Goal: Find specific page/section: Find specific page/section

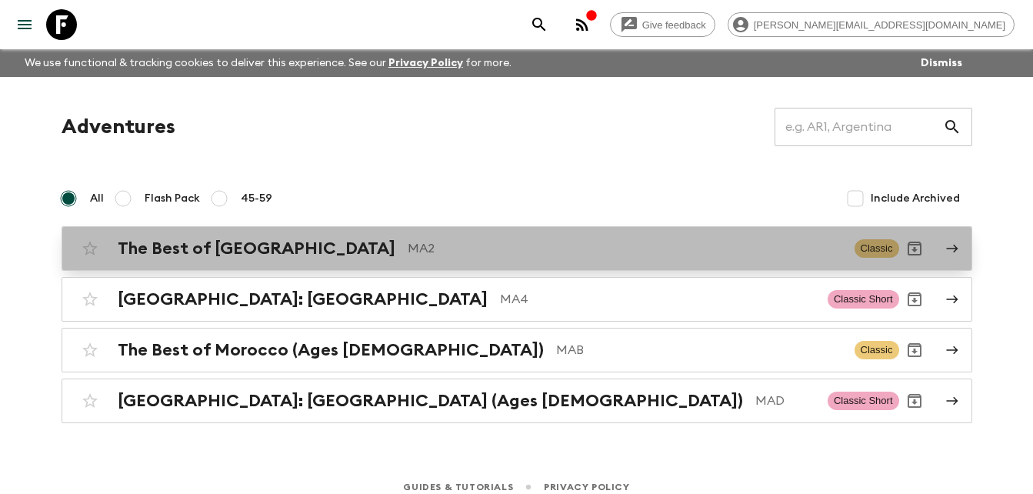
click at [278, 245] on h2 "The Best of [GEOGRAPHIC_DATA]" at bounding box center [257, 248] width 278 height 20
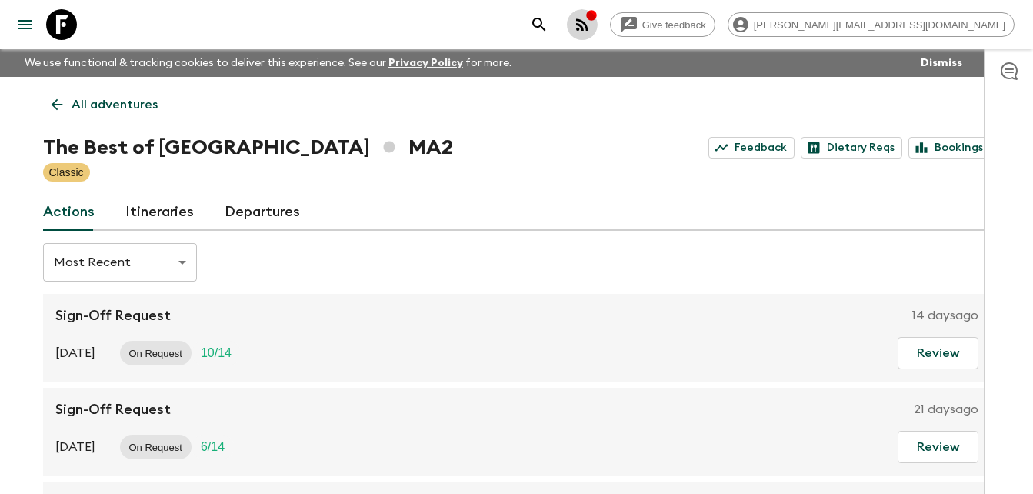
click at [591, 28] on icon "button" at bounding box center [582, 24] width 18 height 18
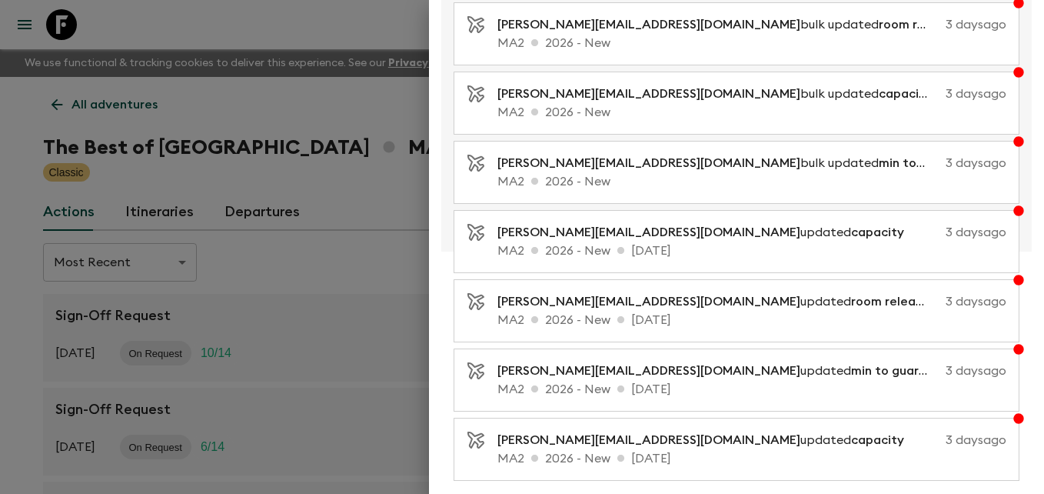
scroll to position [337, 0]
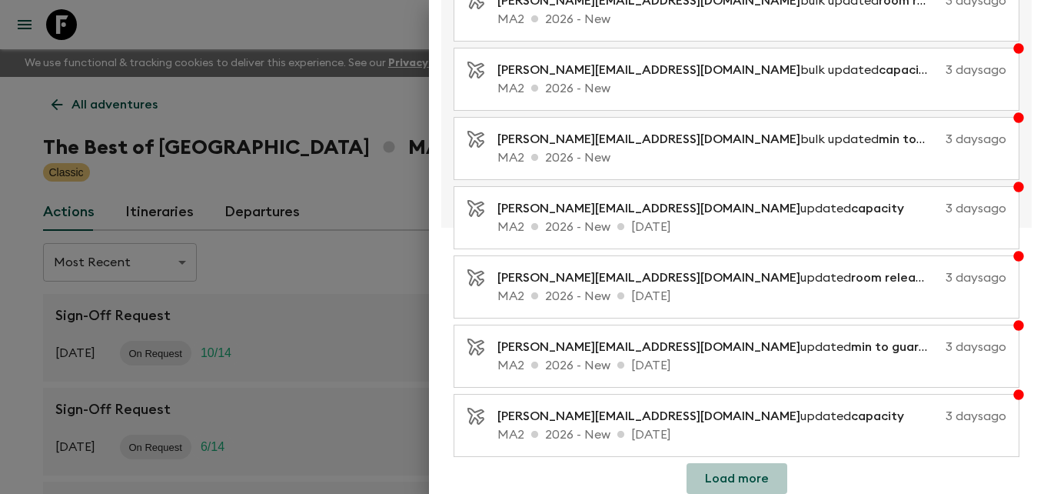
click at [747, 482] on button "Load more" at bounding box center [737, 478] width 101 height 31
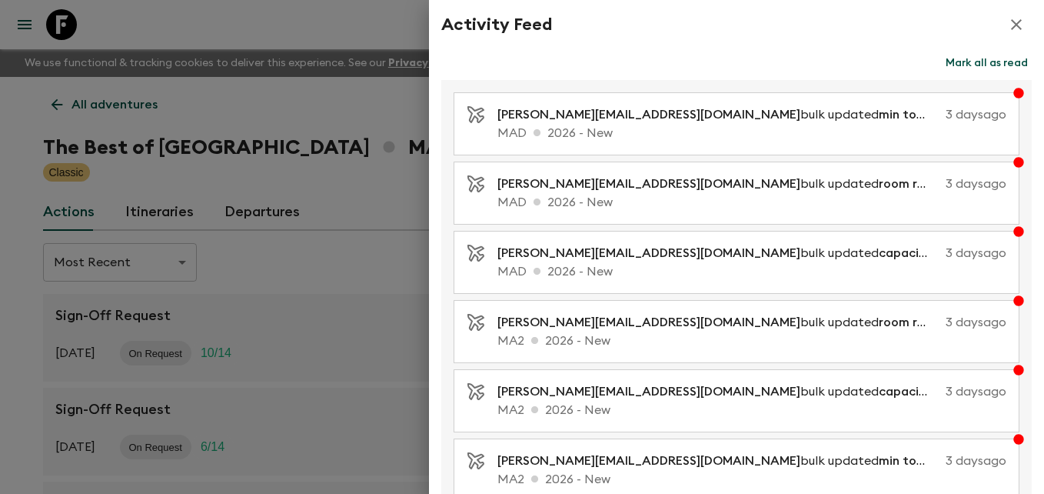
scroll to position [0, 0]
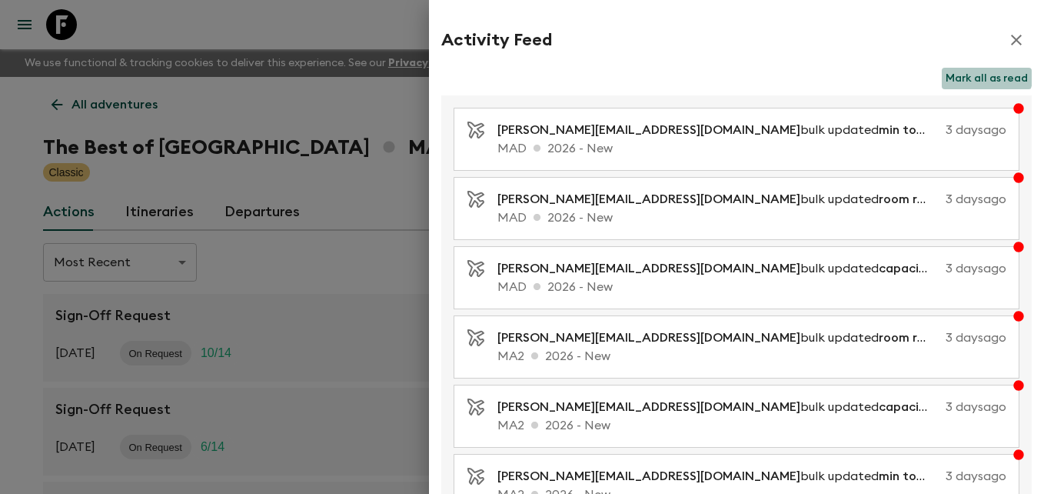
click at [974, 77] on button "Mark all as read" at bounding box center [987, 79] width 90 height 22
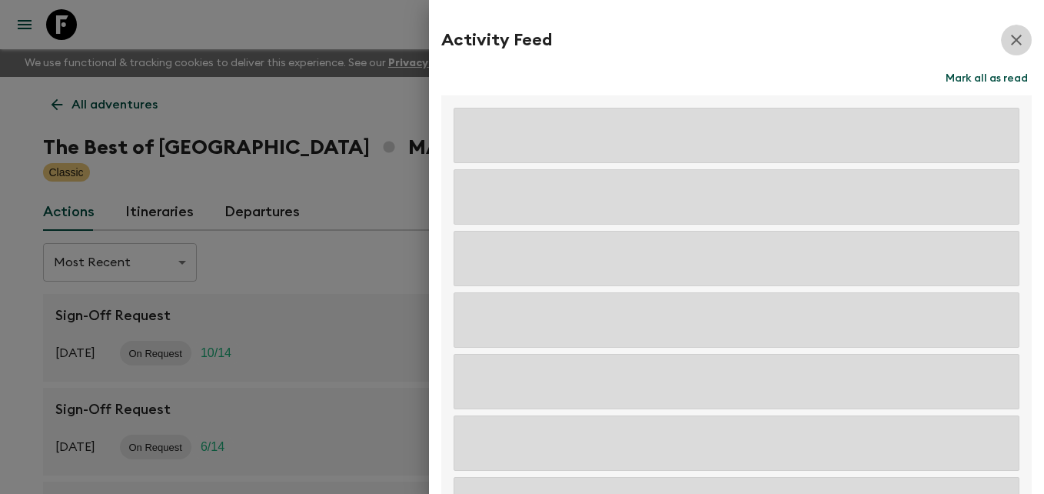
click at [1013, 41] on icon "button" at bounding box center [1016, 40] width 18 height 18
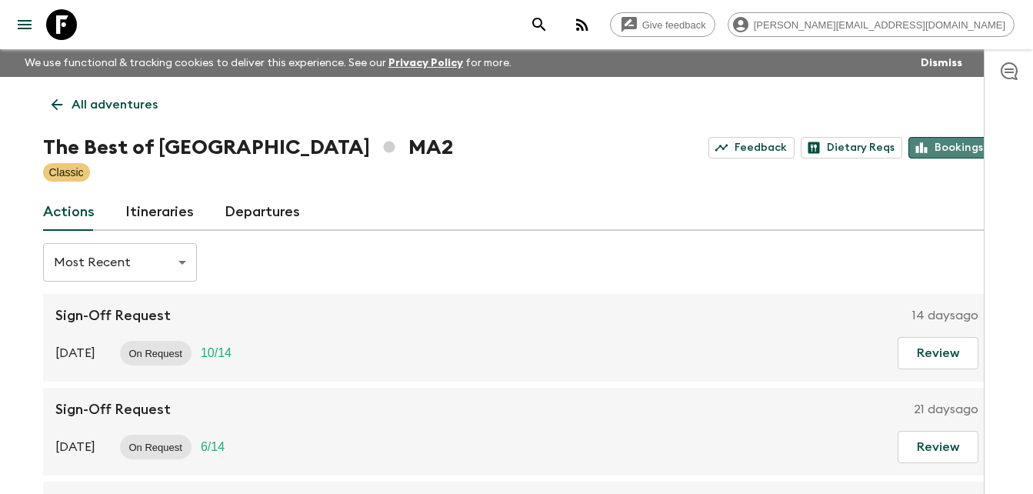
click at [939, 146] on link "Bookings" at bounding box center [949, 148] width 82 height 22
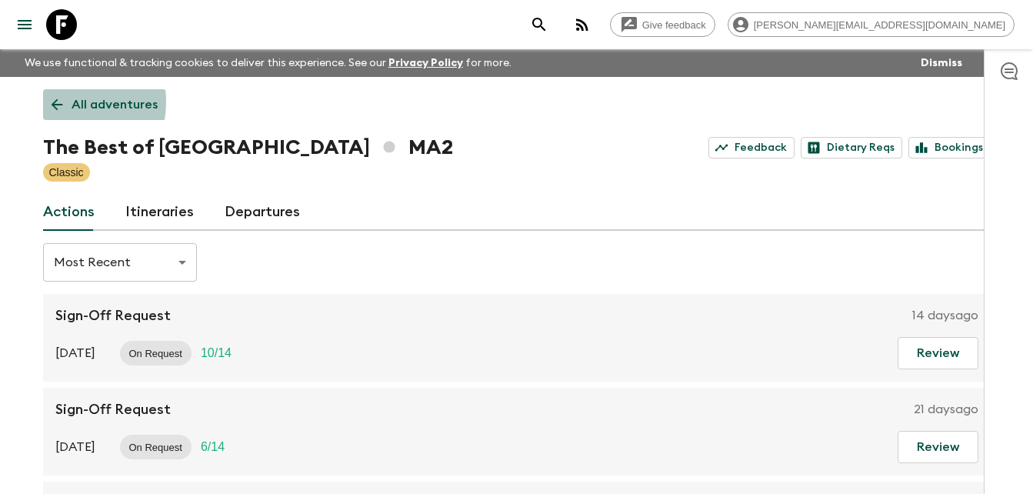
click at [52, 102] on icon at bounding box center [56, 104] width 17 height 17
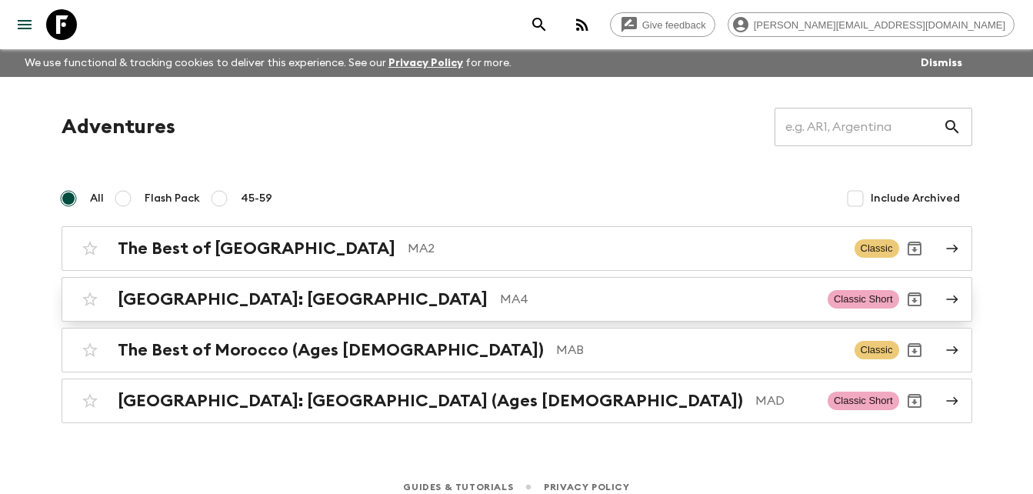
click at [228, 298] on h2 "[GEOGRAPHIC_DATA]: [GEOGRAPHIC_DATA]" at bounding box center [303, 299] width 370 height 20
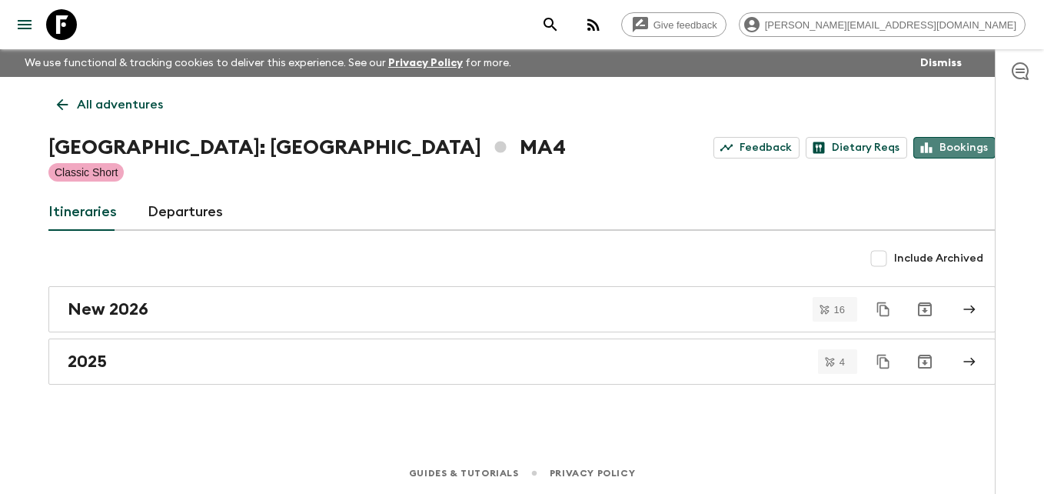
click at [970, 151] on link "Bookings" at bounding box center [955, 148] width 82 height 22
